Goal: Find specific page/section: Find specific page/section

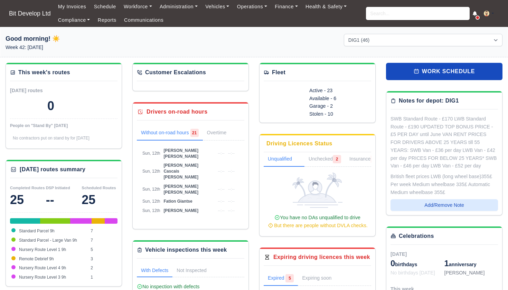
select select "2"
click at [143, 8] on link "Workforce" at bounding box center [138, 6] width 36 height 13
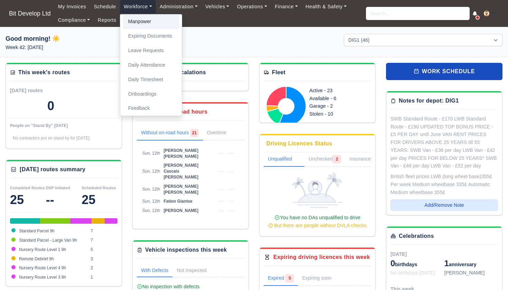
click at [142, 26] on link "Manpower" at bounding box center [151, 22] width 56 height 15
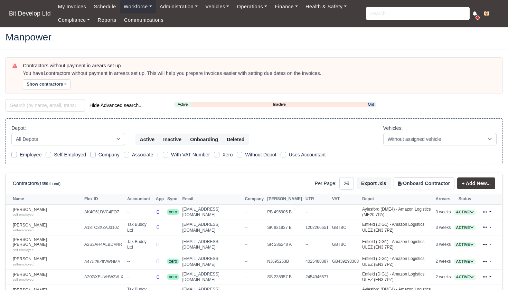
select select "25"
click at [372, 103] on link "Onboarding" at bounding box center [371, 105] width 6 height 6
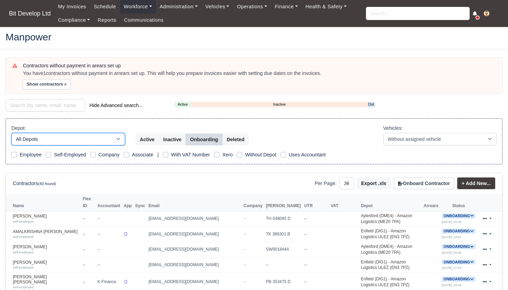
select select "2"
